Goal: Task Accomplishment & Management: Use online tool/utility

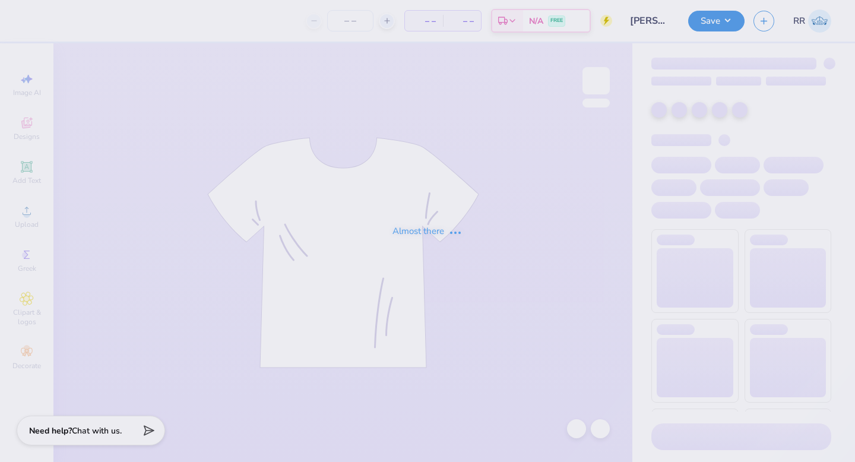
type input "[PERSON_NAME] : [GEOGRAPHIC_DATA]"
type input "12"
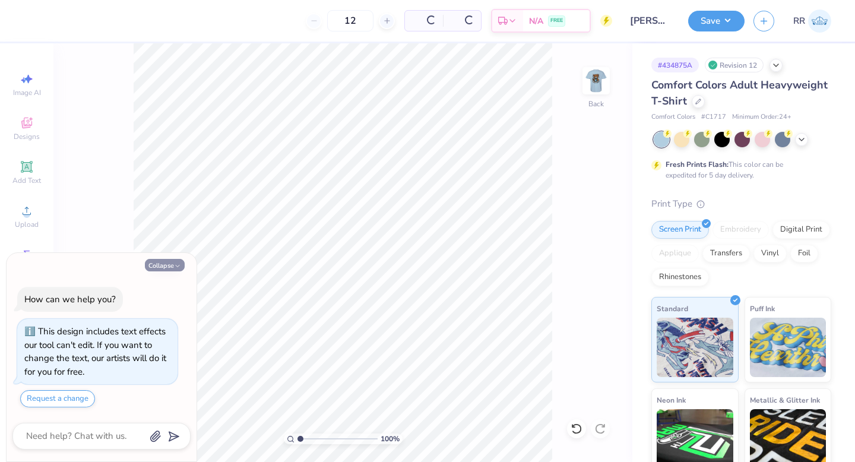
click at [179, 264] on icon "button" at bounding box center [177, 265] width 7 height 7
type textarea "x"
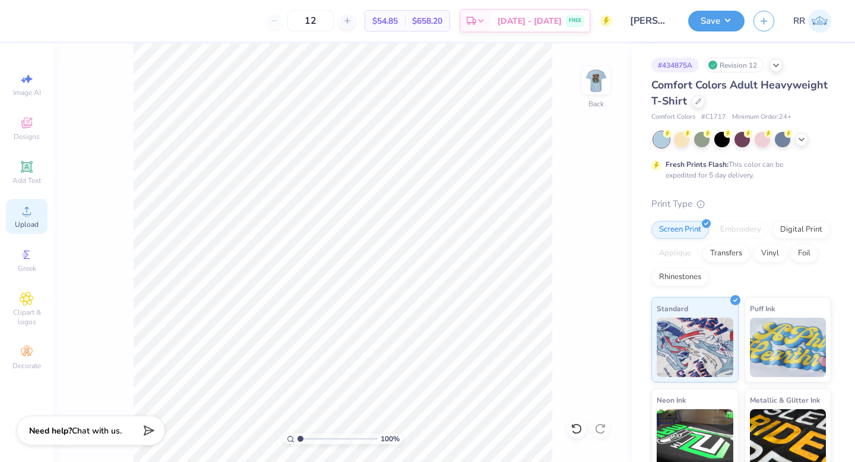
click at [24, 211] on icon at bounding box center [27, 211] width 14 height 14
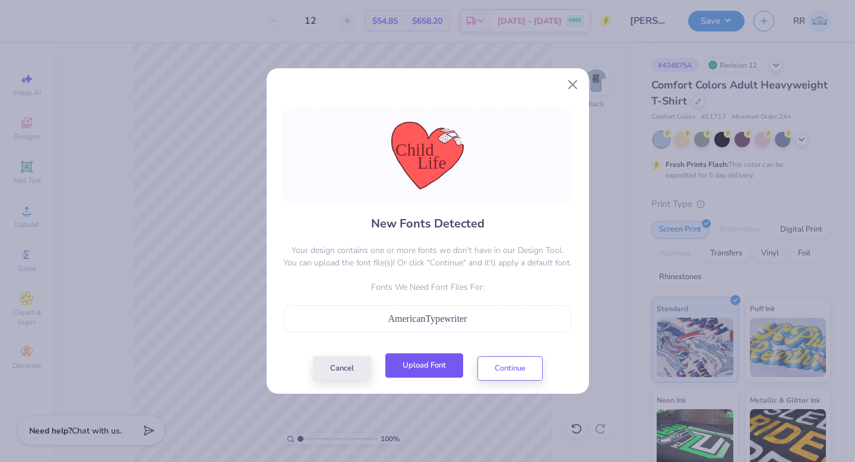
click at [432, 367] on button "Upload Font" at bounding box center [424, 365] width 78 height 24
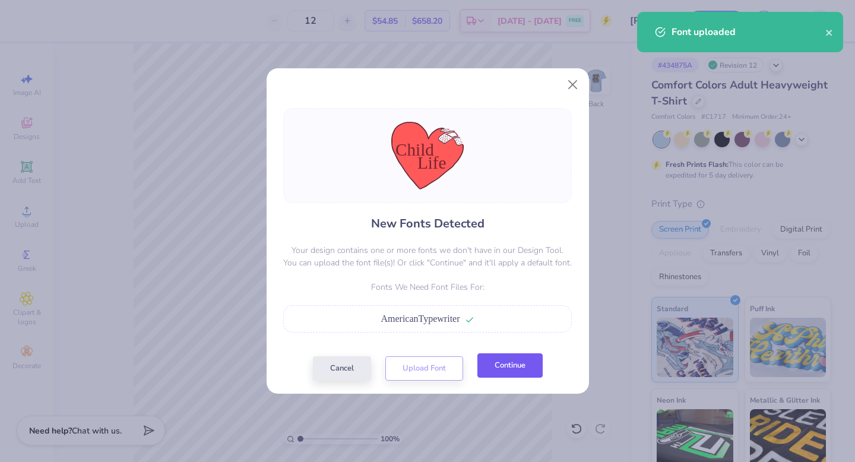
click at [514, 362] on button "Continue" at bounding box center [509, 365] width 65 height 24
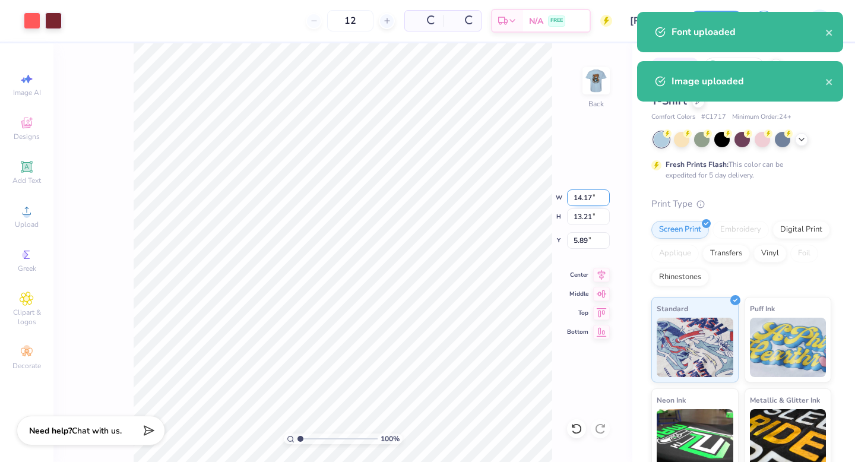
click at [578, 201] on input "14.17" at bounding box center [588, 197] width 43 height 17
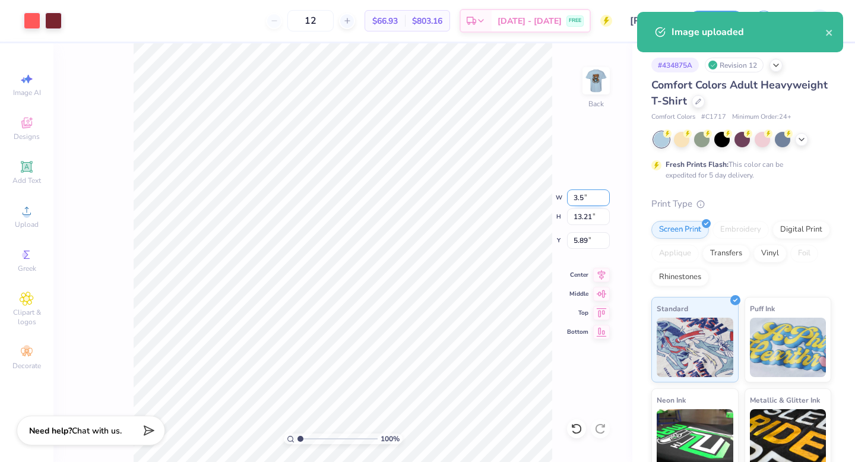
type input "3.50"
type input "3.26"
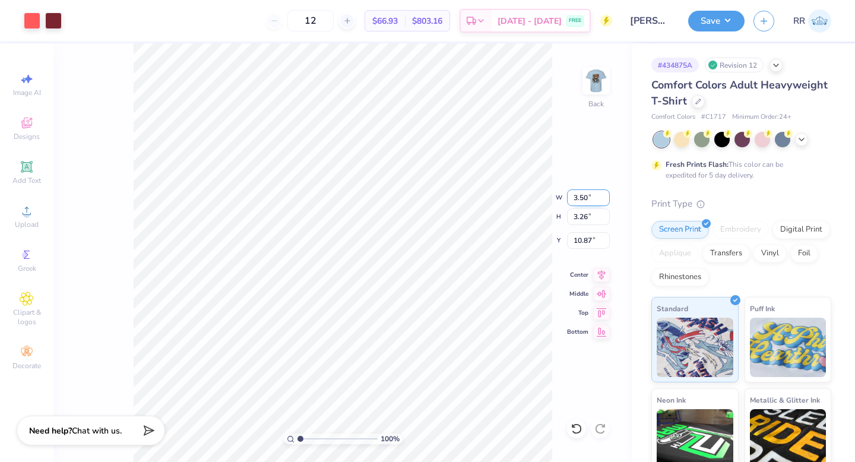
type input "3.00"
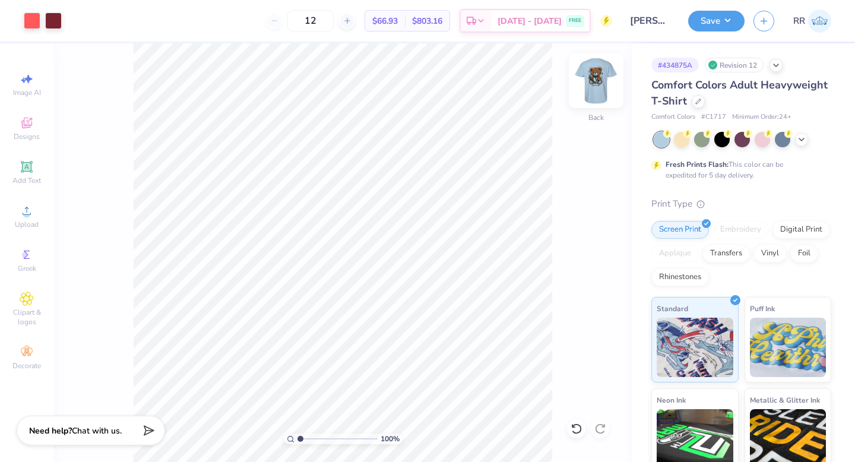
click at [599, 71] on img at bounding box center [595, 80] width 47 height 47
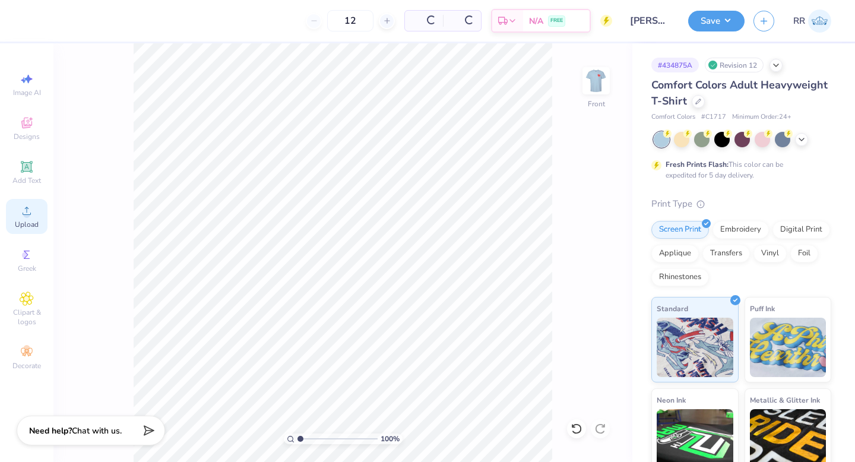
click at [39, 216] on div "Upload" at bounding box center [27, 216] width 42 height 35
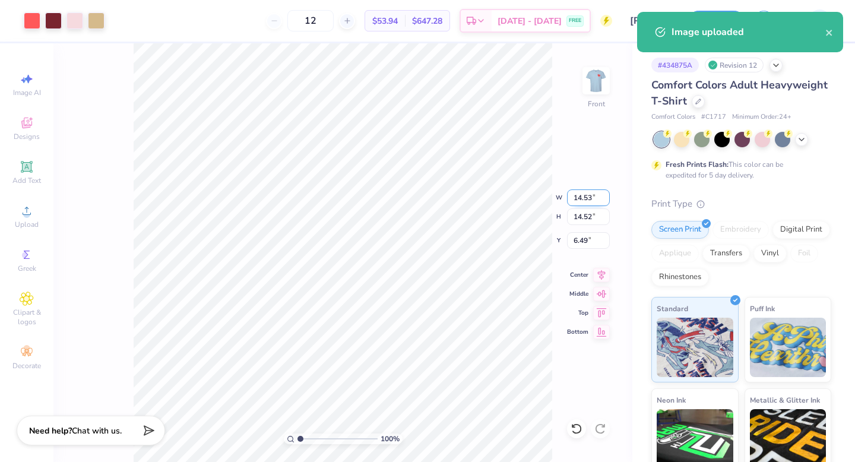
click at [578, 192] on input "14.53" at bounding box center [588, 197] width 43 height 17
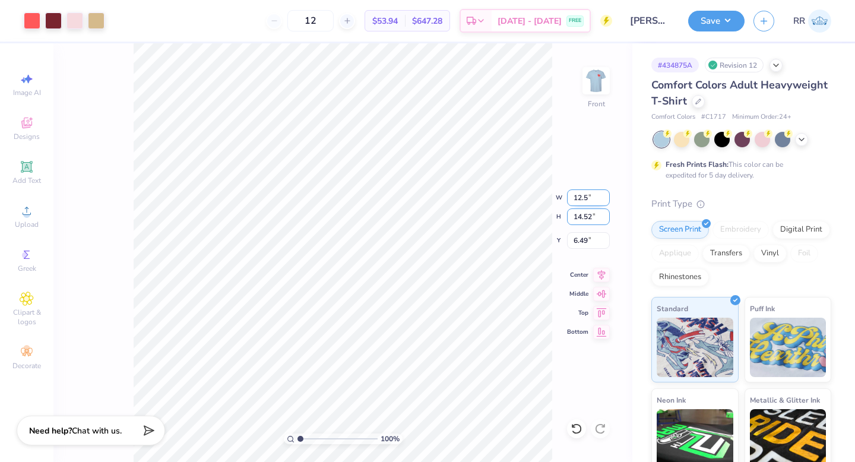
type input "12.50"
type input "12.49"
type input "3.00"
drag, startPoint x: 587, startPoint y: 195, endPoint x: 585, endPoint y: 201, distance: 6.4
click at [587, 196] on input "12.50" at bounding box center [588, 197] width 43 height 17
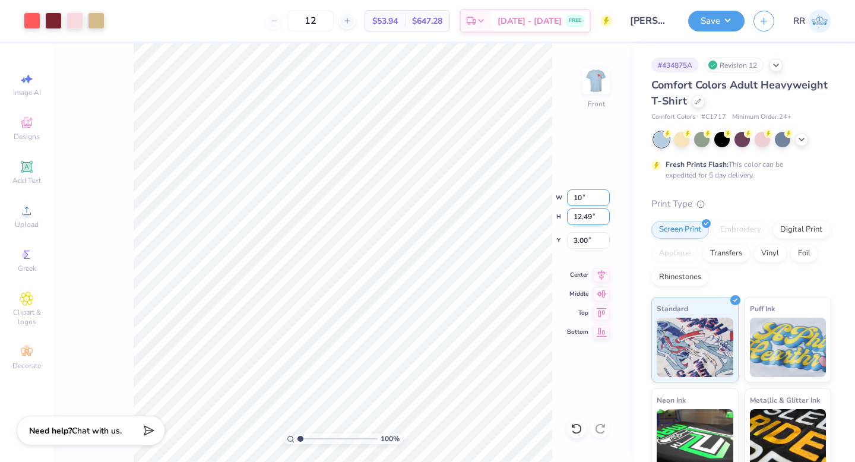
type input "10.00"
type input "3.00"
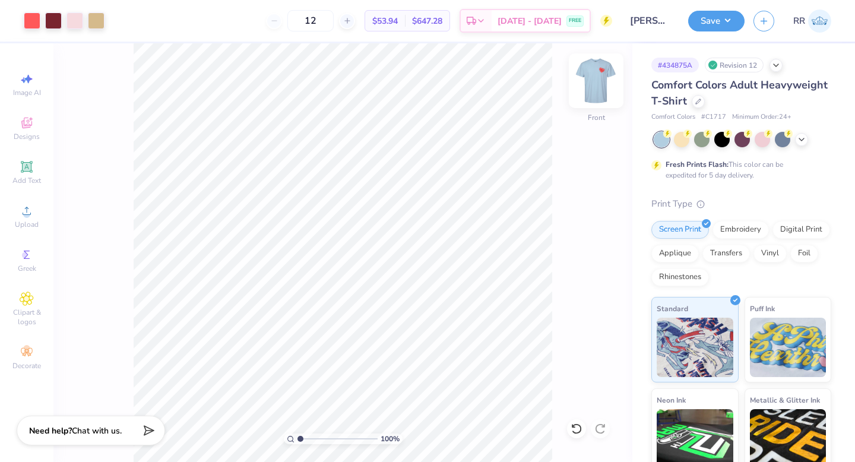
click at [601, 84] on img at bounding box center [595, 80] width 47 height 47
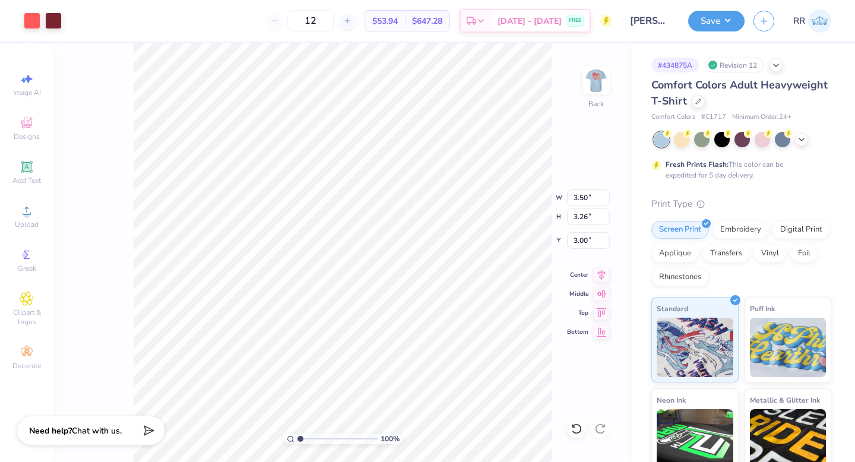
drag, startPoint x: 705, startPoint y: 20, endPoint x: 712, endPoint y: 30, distance: 12.7
click at [705, 21] on button "Save" at bounding box center [716, 21] width 56 height 21
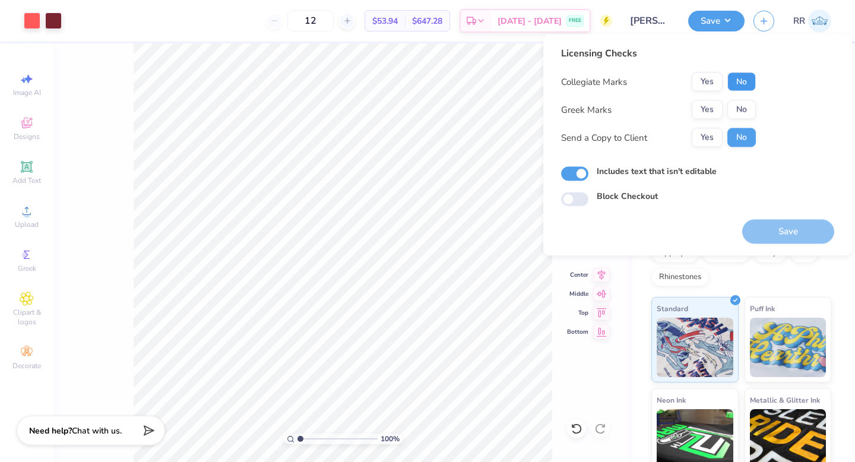
click at [747, 85] on button "No" at bounding box center [741, 81] width 28 height 19
click at [744, 118] on button "No" at bounding box center [741, 109] width 28 height 19
click at [779, 229] on button "Save" at bounding box center [788, 232] width 92 height 24
